Goal: Find specific page/section

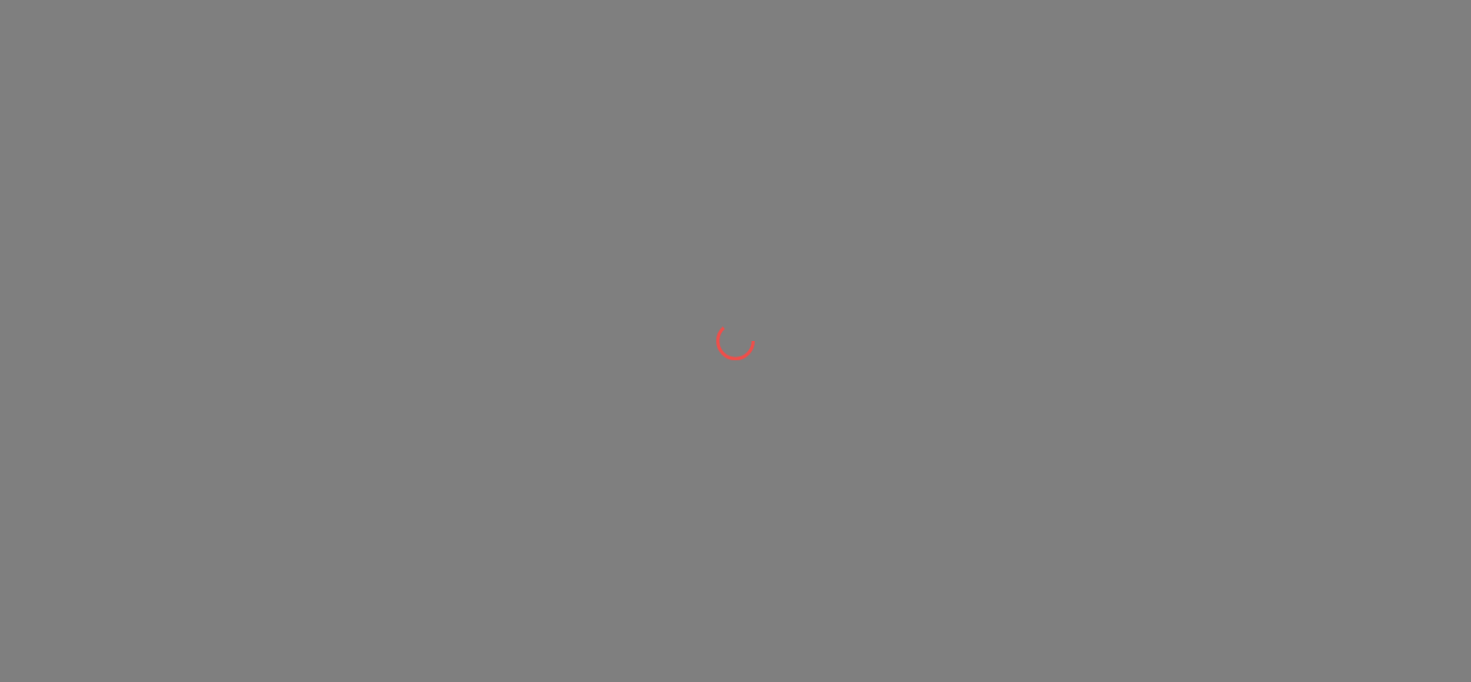
click at [431, 160] on div at bounding box center [735, 341] width 1471 height 682
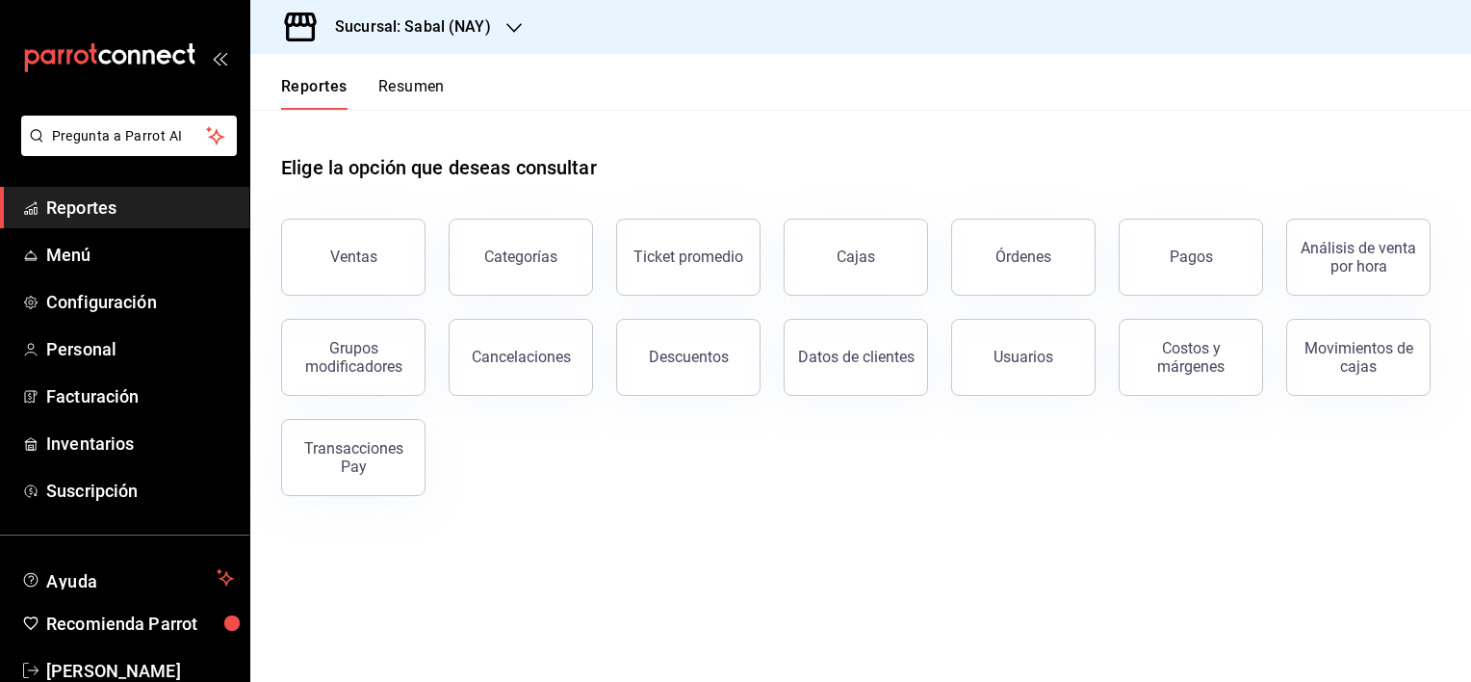
click at [664, 466] on div "Ventas Categorías Ticket promedio Cajas Órdenes Pagos Análisis de venta por hor…" at bounding box center [849, 345] width 1182 height 300
click at [945, 660] on main "Elige la opción que deseas consultar Ventas Categorías Ticket promedio Cajas Ór…" at bounding box center [860, 396] width 1221 height 572
